Goal: Check status

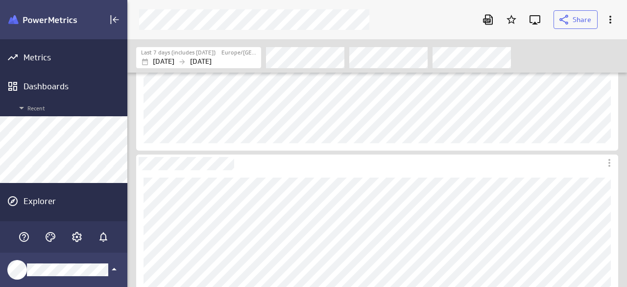
scroll to position [147, 0]
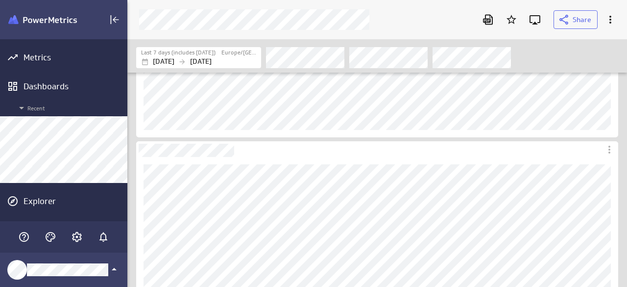
scroll to position [147, 0]
click at [604, 58] on div "Filters" at bounding box center [442, 58] width 352 height 22
